Goal: Check status: Check status

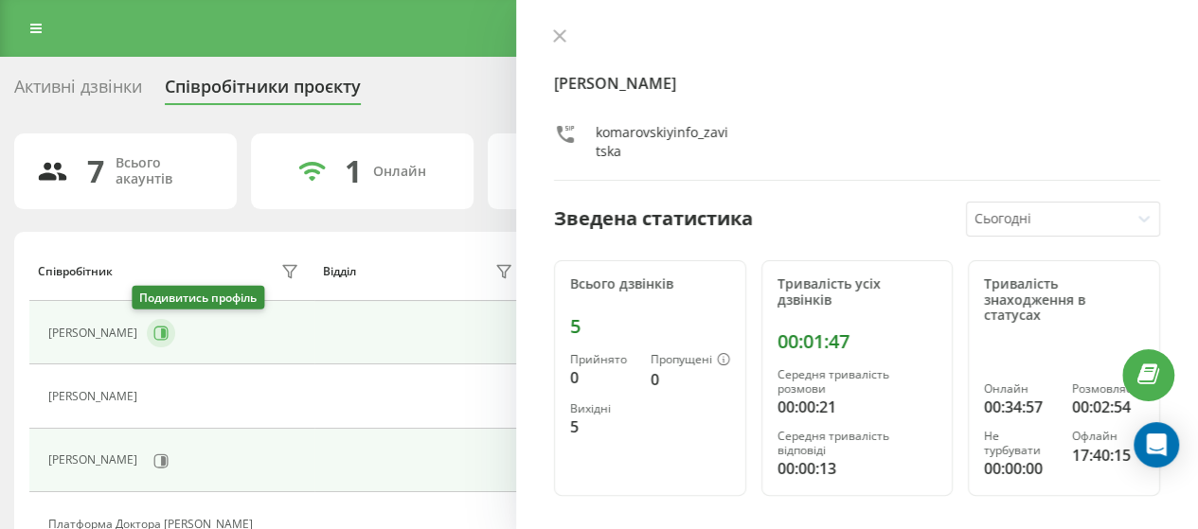
click at [161, 332] on icon at bounding box center [163, 333] width 5 height 9
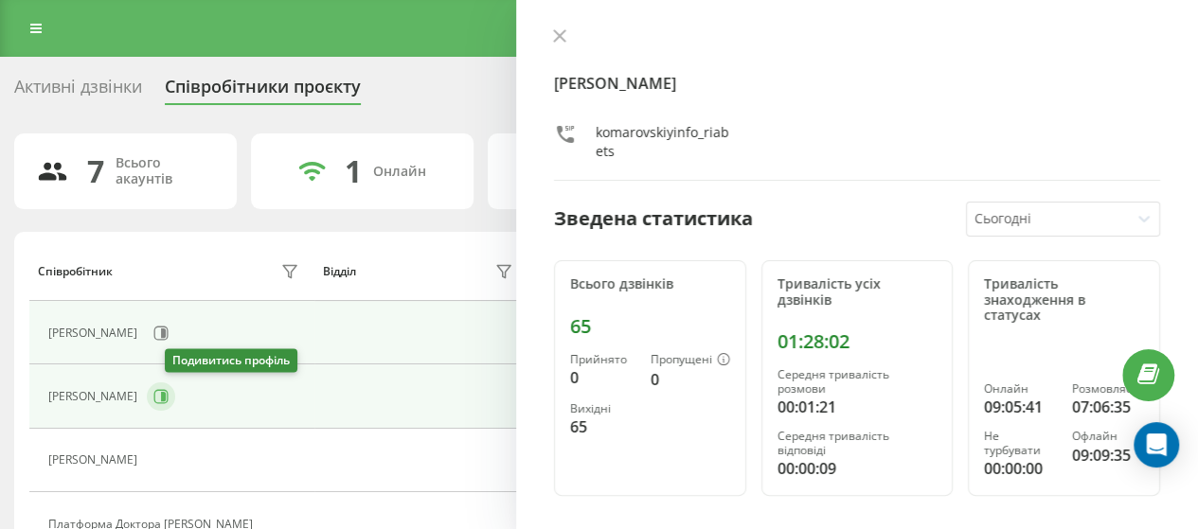
click at [169, 399] on icon at bounding box center [160, 396] width 15 height 15
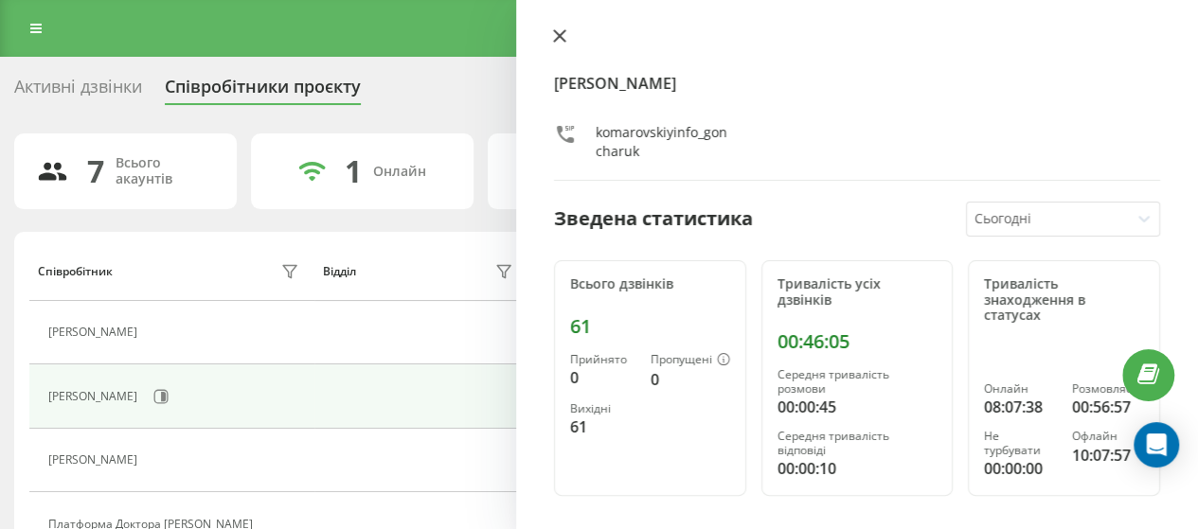
click at [553, 33] on icon at bounding box center [559, 35] width 13 height 13
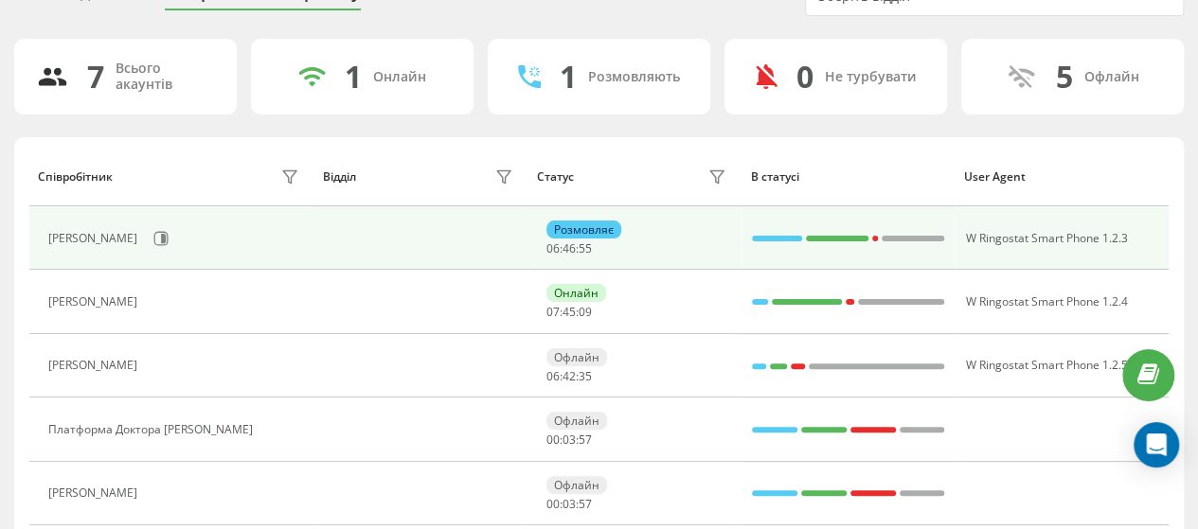
scroll to position [189, 0]
